Goal: Information Seeking & Learning: Learn about a topic

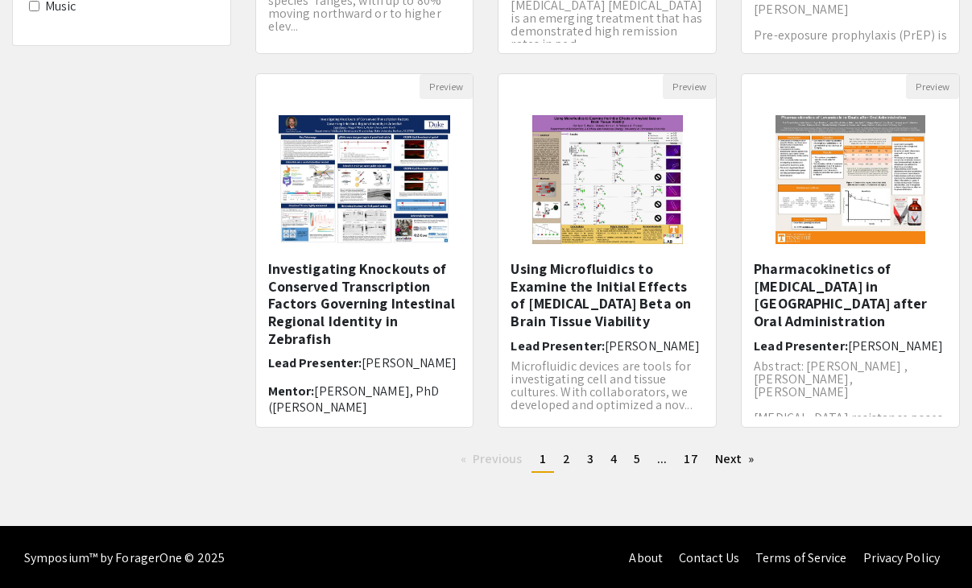
scroll to position [480, 0]
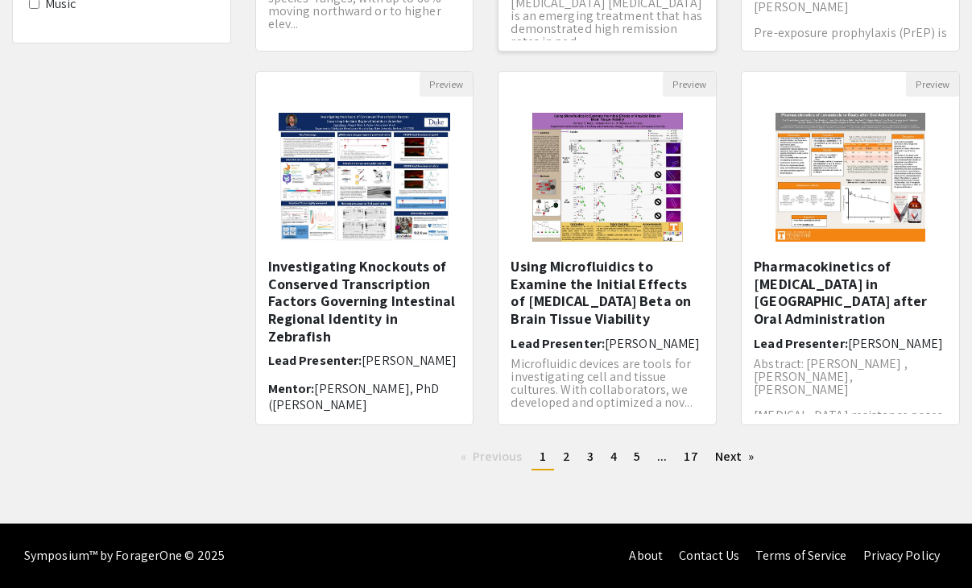
scroll to position [30, 0]
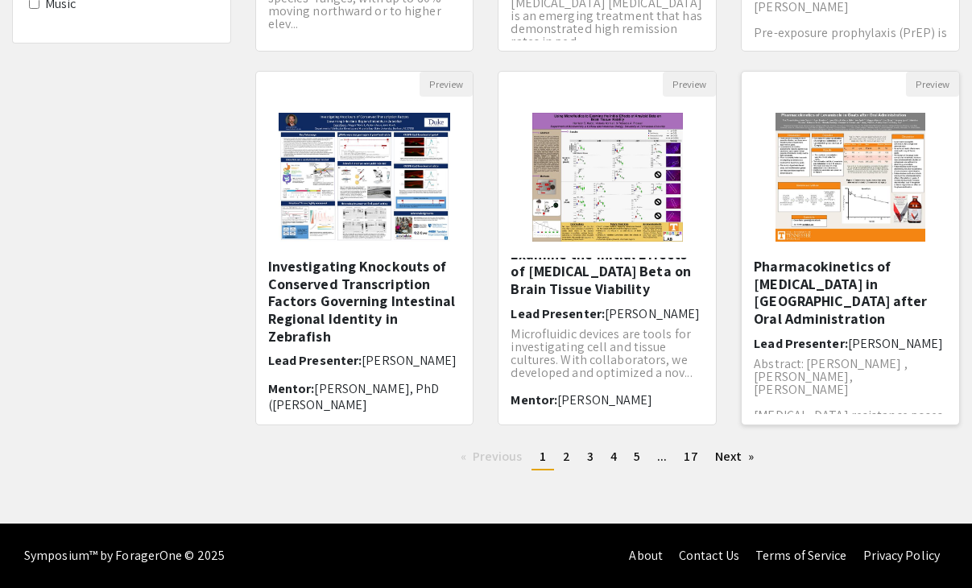
click at [839, 269] on h5 "Pharmacokinetics of [MEDICAL_DATA] in [GEOGRAPHIC_DATA] after Oral Administrati…" at bounding box center [850, 292] width 193 height 69
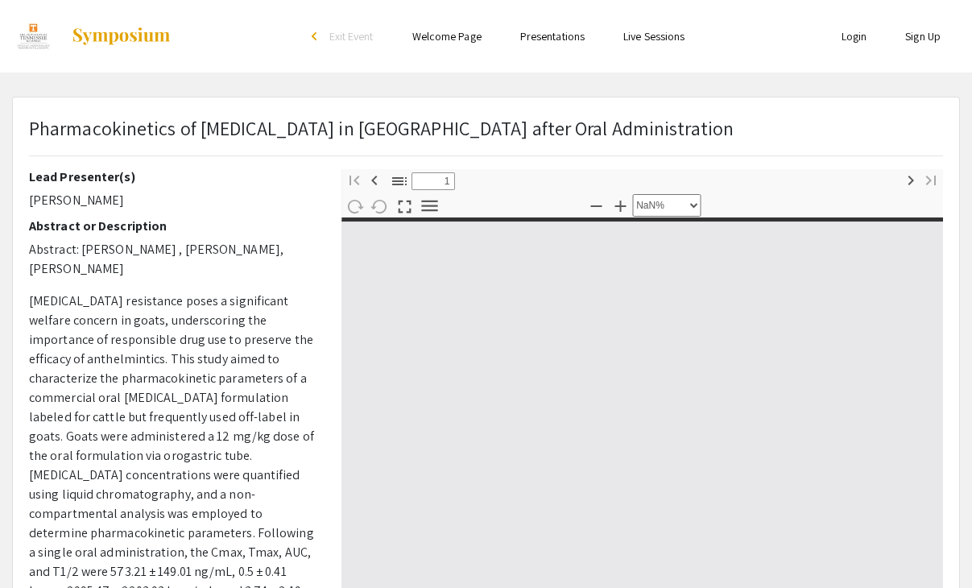
type input "0"
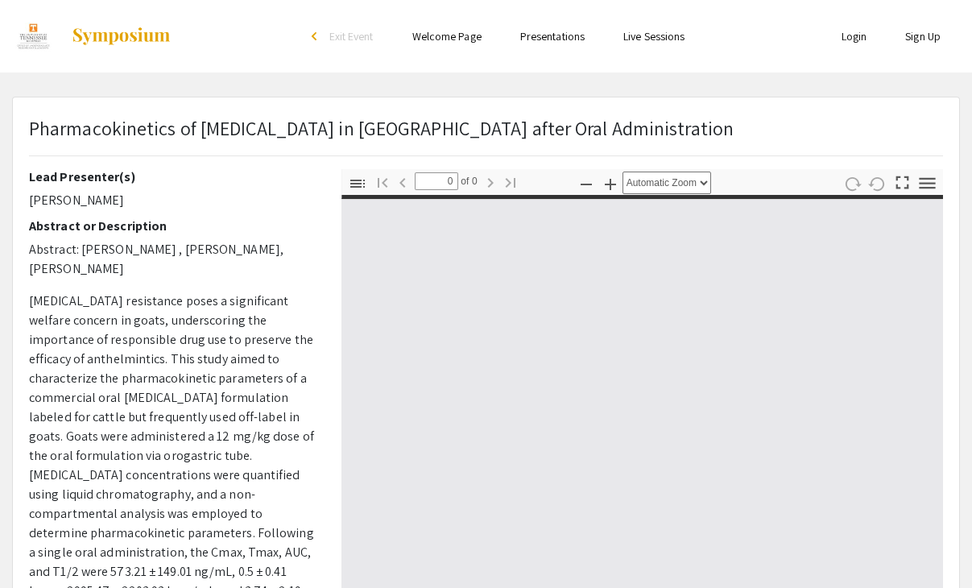
select select "custom"
type input "1"
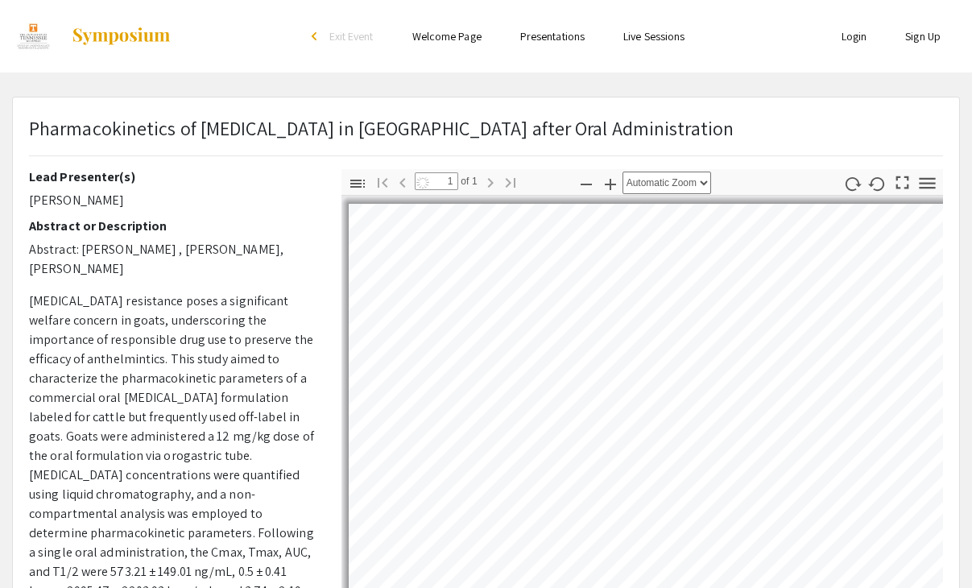
select select "auto"
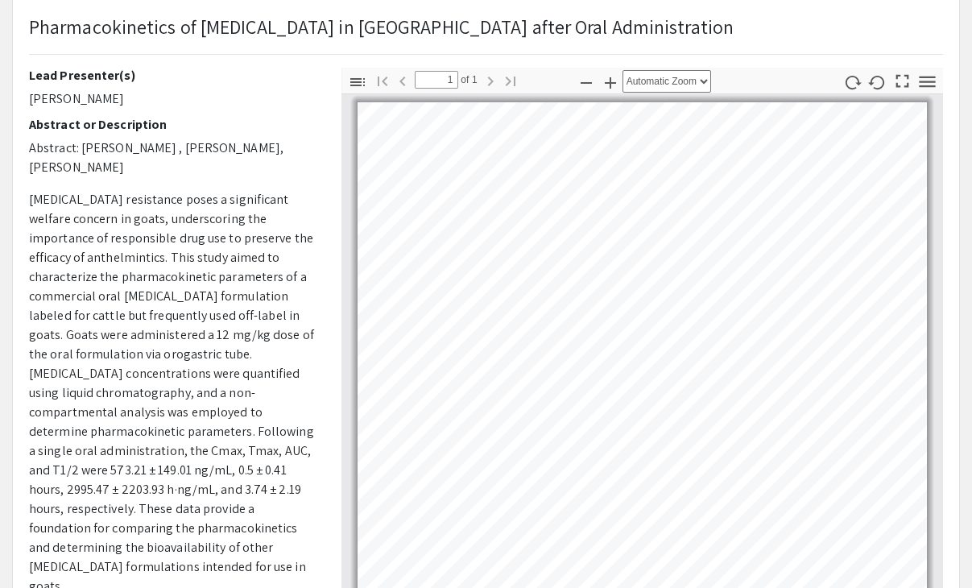
scroll to position [103, 0]
